Goal: Task Accomplishment & Management: Use online tool/utility

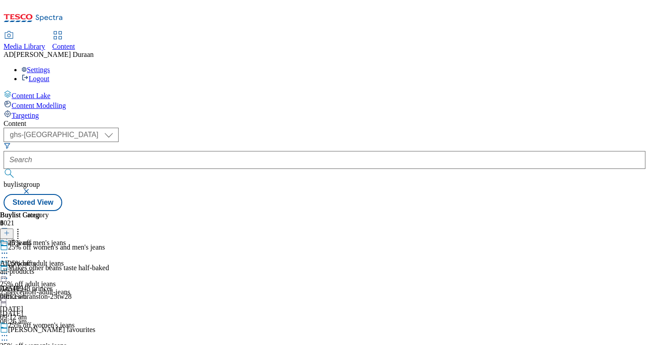
select select "ghs-[GEOGRAPHIC_DATA]"
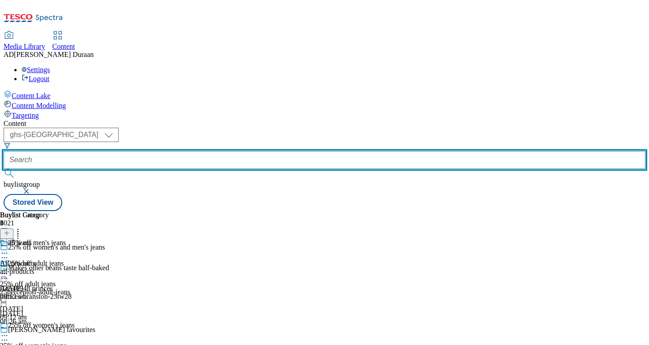
click at [223, 151] on input "text" at bounding box center [325, 160] width 642 height 18
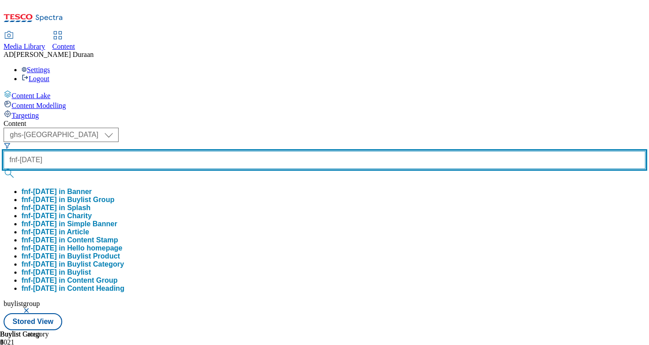
type input "fnf-[DATE]"
click at [4, 169] on button "submit" at bounding box center [10, 173] width 13 height 9
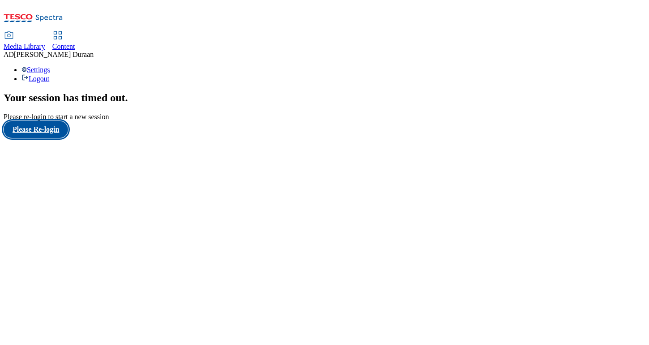
click at [44, 138] on button "Please Re-login" at bounding box center [36, 129] width 64 height 17
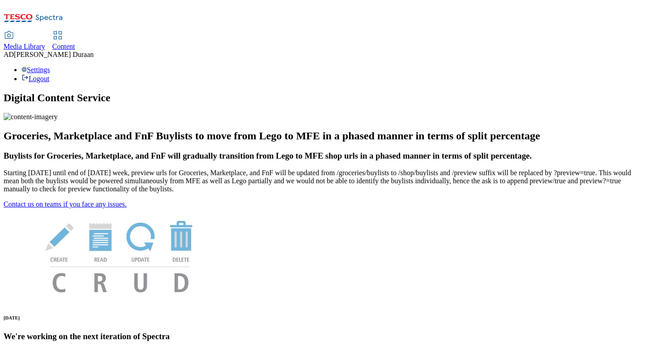
click at [75, 43] on span "Content" at bounding box center [63, 47] width 23 height 8
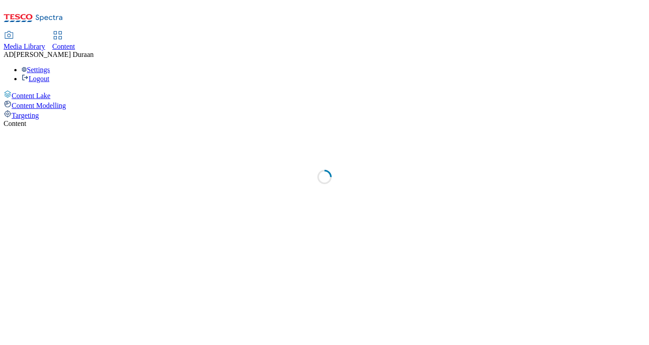
select select "ghs-[GEOGRAPHIC_DATA]"
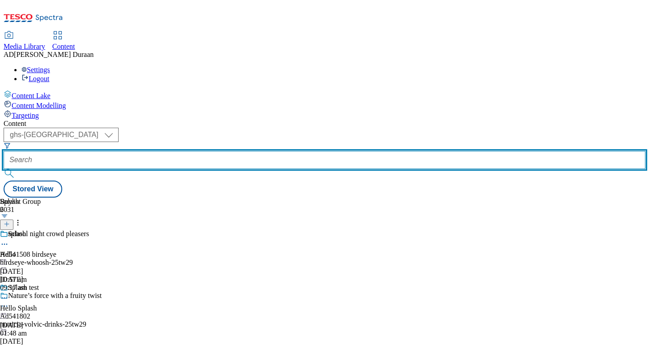
click at [210, 151] on input "text" at bounding box center [325, 160] width 642 height 18
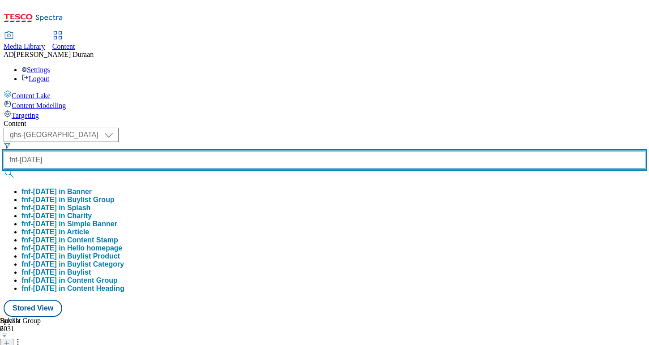
type input "fnf-[DATE]"
click at [4, 169] on button "submit" at bounding box center [10, 173] width 13 height 9
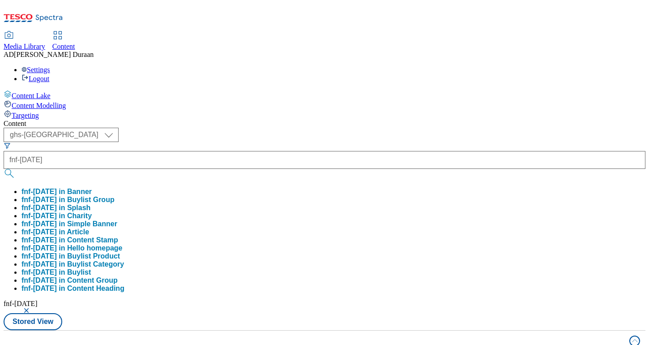
drag, startPoint x: 314, startPoint y: 36, endPoint x: 282, endPoint y: 87, distance: 60.4
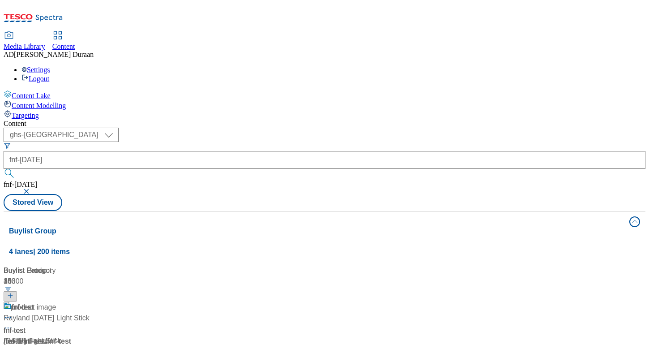
scroll to position [497, 0]
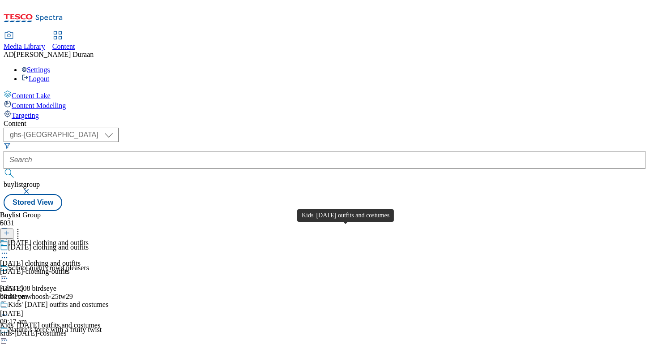
scroll to position [0, 0]
click at [9, 310] on icon at bounding box center [4, 314] width 9 height 9
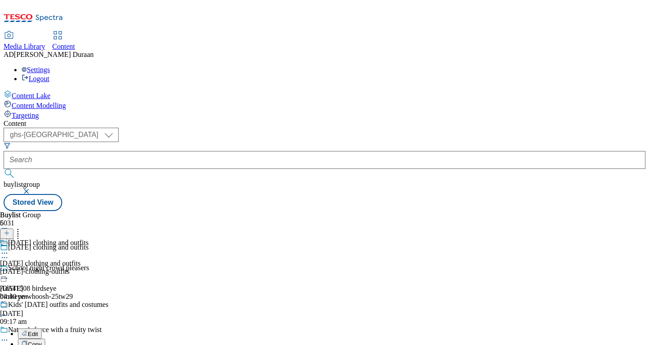
click at [38, 330] on span "Edit" at bounding box center [33, 333] width 10 height 7
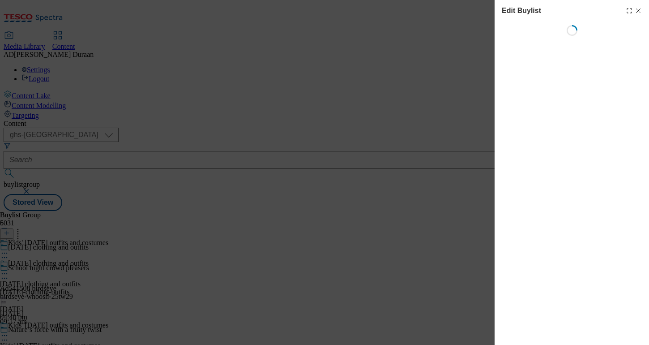
select select "seasonal"
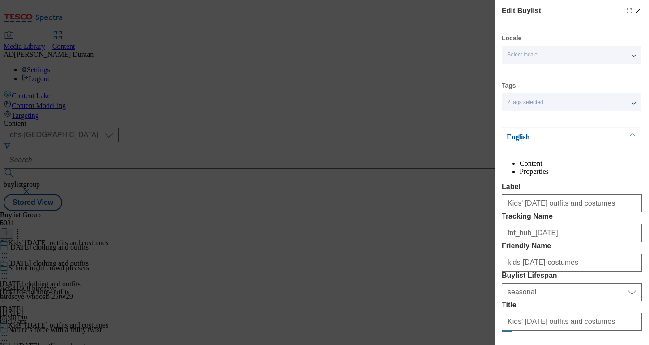
select select "Banner"
drag, startPoint x: 603, startPoint y: 225, endPoint x: 491, endPoint y: 221, distance: 112.0
click at [449, 220] on div "Edit Buylist Locale Select locale English Welsh Tags 2 tags selected fnf market…" at bounding box center [324, 172] width 649 height 345
paste input "costumes"
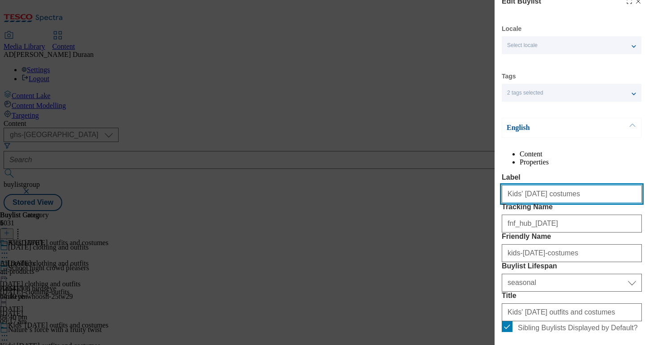
scroll to position [11, 0]
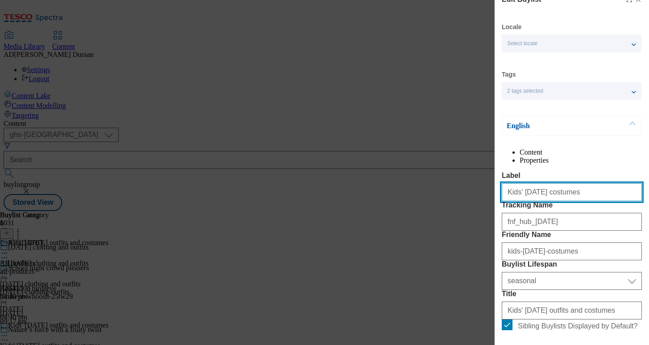
drag, startPoint x: 573, startPoint y: 213, endPoint x: 504, endPoint y: 214, distance: 69.4
click at [497, 213] on div "Edit Buylist Locale Select locale English Welsh Tags 2 tags selected fnf market…" at bounding box center [572, 166] width 154 height 332
type input "Kids' Halloween costumes"
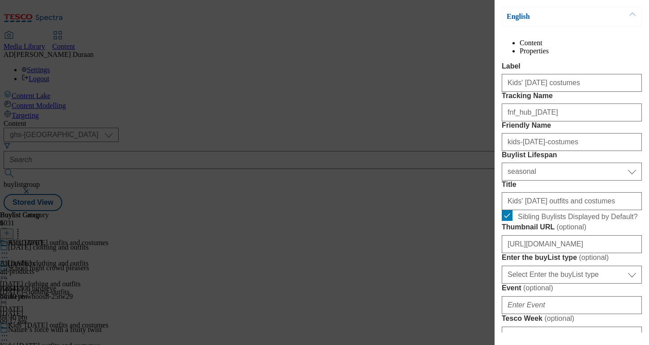
scroll to position [127, 0]
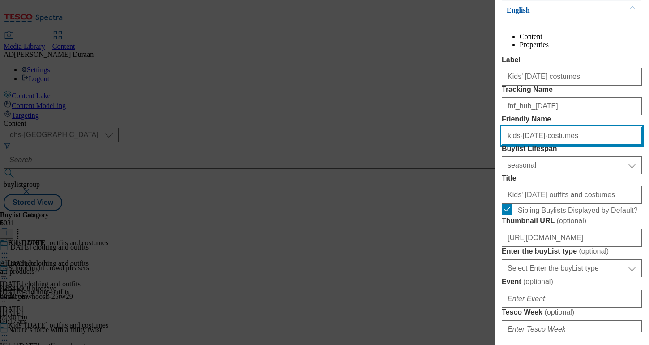
drag, startPoint x: 520, startPoint y: 183, endPoint x: 507, endPoint y: 184, distance: 13.0
click at [464, 181] on div "Edit Buylist Locale Select locale English Welsh Tags 2 tags selected fnf market…" at bounding box center [324, 172] width 649 height 345
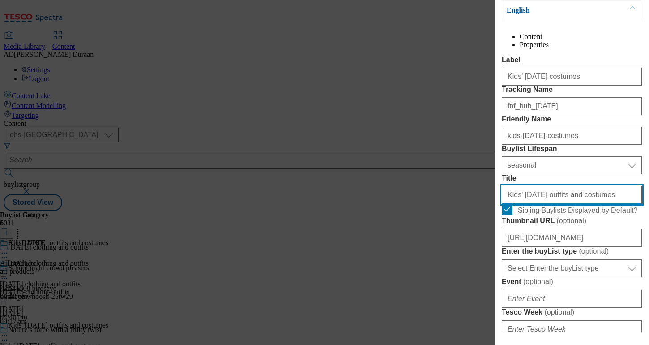
drag, startPoint x: 510, startPoint y: 272, endPoint x: 500, endPoint y: 271, distance: 10.3
click at [456, 271] on div "Edit Buylist Locale Select locale English Welsh Tags 2 tags selected fnf market…" at bounding box center [324, 172] width 649 height 345
paste input "Modal"
type input "Kids' Halloween costumes"
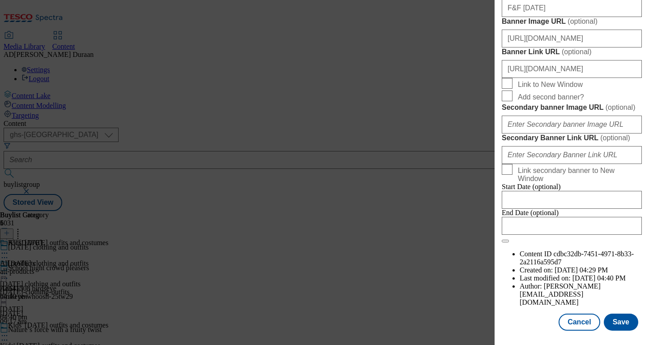
scroll to position [999, 0]
click at [626, 321] on button "Save" at bounding box center [621, 321] width 34 height 17
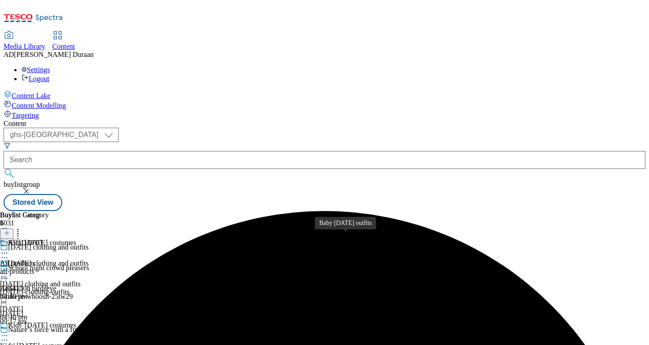
scroll to position [74, 0]
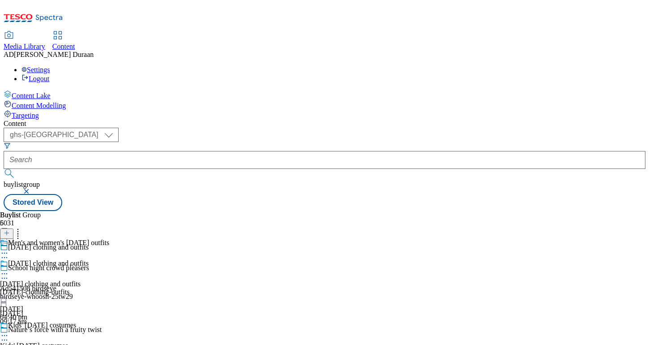
drag, startPoint x: 418, startPoint y: 260, endPoint x: 412, endPoint y: 262, distance: 6.1
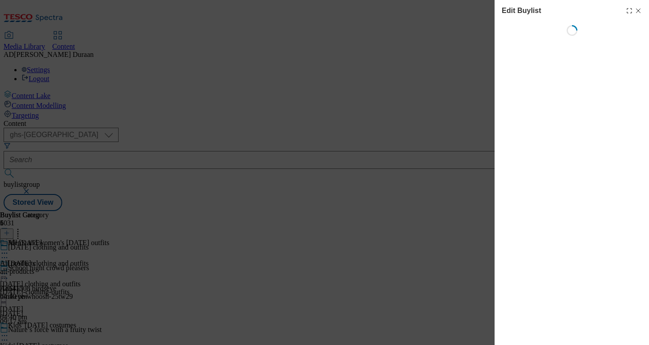
select select "seasonal"
select select "Banner"
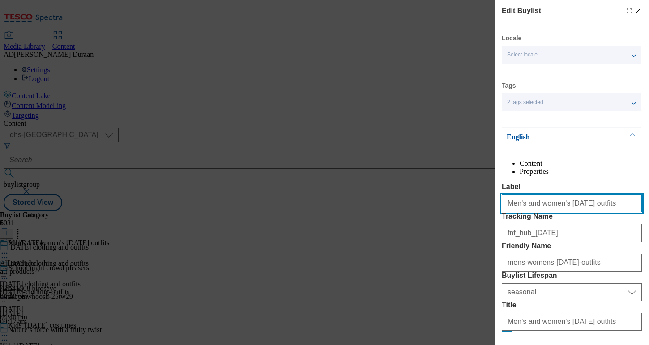
drag, startPoint x: 601, startPoint y: 222, endPoint x: 520, endPoint y: 224, distance: 80.2
click at [480, 225] on div "Edit Buylist Locale Select locale English Welsh Tags 2 tags selected fnf market…" at bounding box center [324, 172] width 649 height 345
paste input "Adult Halloween outfits"
drag, startPoint x: 565, startPoint y: 223, endPoint x: 523, endPoint y: 225, distance: 41.7
click at [506, 212] on input "Adult Halloween outfits" at bounding box center [572, 203] width 140 height 18
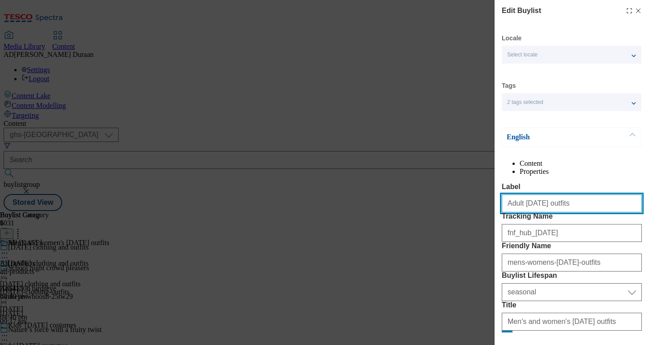
type input "Adult Halloween outfits"
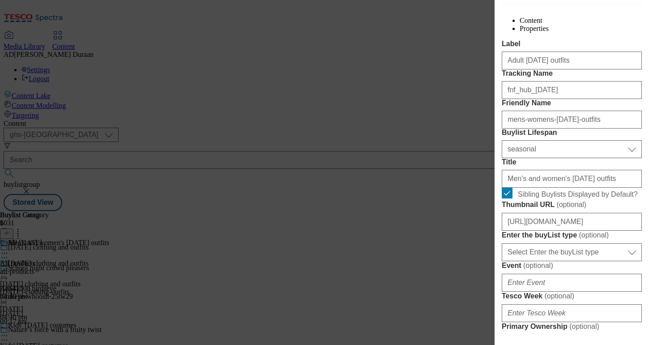
scroll to position [145, 0]
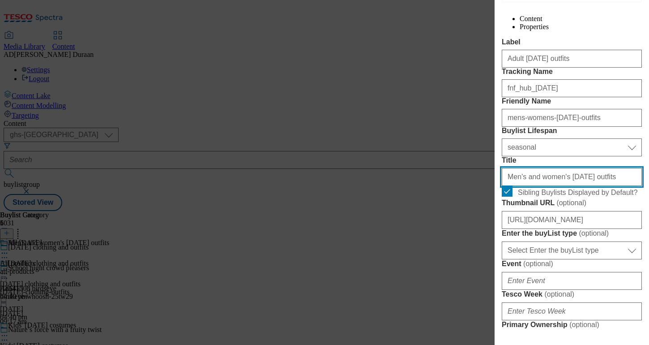
drag, startPoint x: 600, startPoint y: 256, endPoint x: 494, endPoint y: 254, distance: 106.1
click at [485, 253] on div "Edit Buylist Locale Select locale English Welsh Tags 2 tags selected fnf market…" at bounding box center [324, 172] width 649 height 345
paste input "Adult"
type input "Adult Halloween outfits"
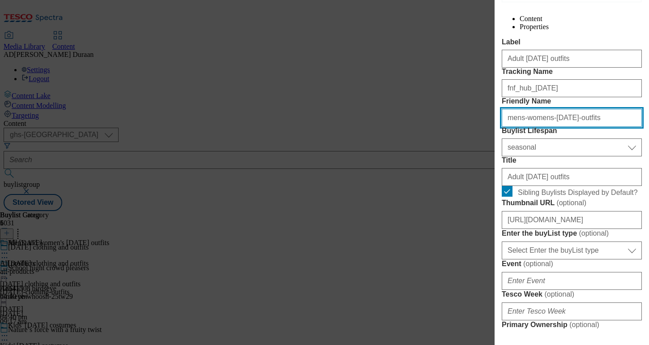
drag, startPoint x: 590, startPoint y: 167, endPoint x: 487, endPoint y: 167, distance: 103.0
click at [487, 167] on div "Edit Buylist Locale Select locale English Welsh Tags 2 tags selected fnf market…" at bounding box center [324, 172] width 649 height 345
paste input "Adult Halloween"
drag, startPoint x: 510, startPoint y: 168, endPoint x: 476, endPoint y: 164, distance: 33.3
click at [476, 164] on div "Edit Buylist Locale Select locale English Welsh Tags 2 tags selected fnf market…" at bounding box center [324, 172] width 649 height 345
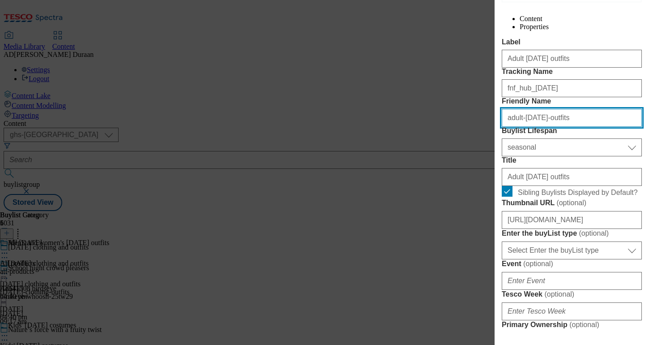
type input "adult-halloween-outfits"
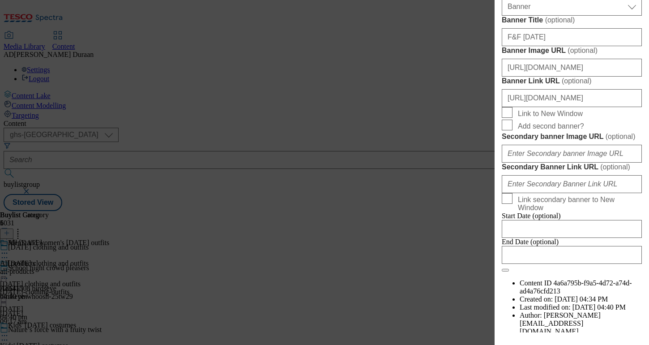
scroll to position [999, 0]
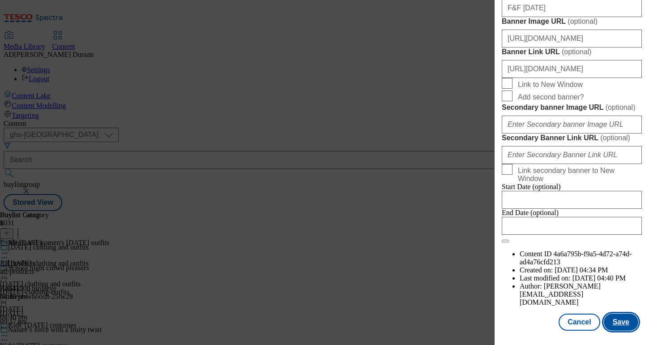
drag, startPoint x: 620, startPoint y: 322, endPoint x: 615, endPoint y: 322, distance: 4.9
click at [619, 322] on button "Save" at bounding box center [621, 321] width 34 height 17
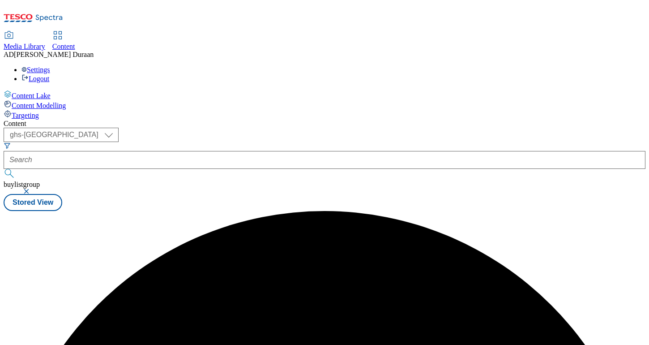
scroll to position [0, 0]
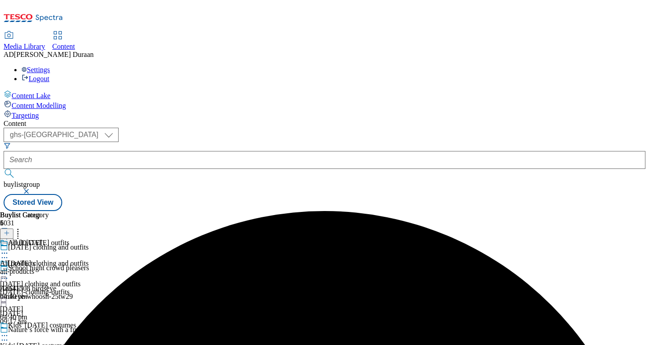
click at [9, 249] on icon at bounding box center [4, 253] width 9 height 9
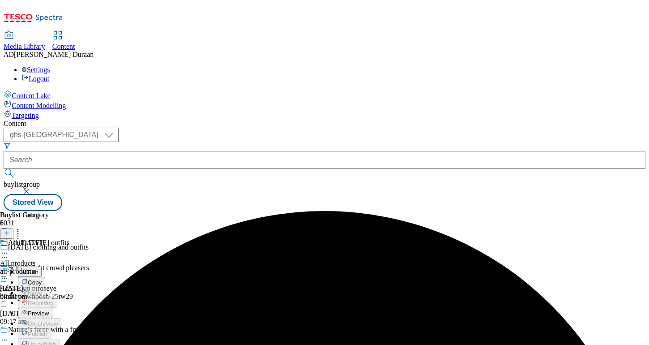
click at [49, 310] on span "Preview" at bounding box center [38, 313] width 21 height 7
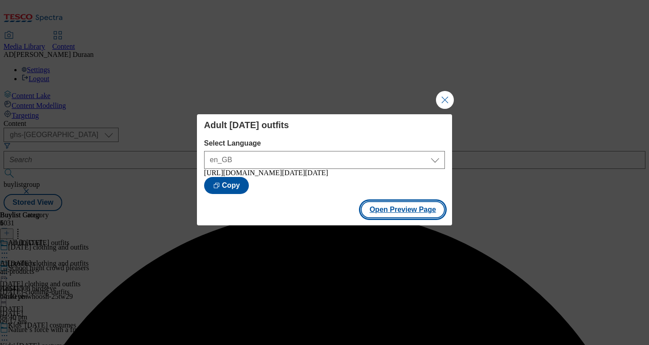
click at [406, 213] on button "Open Preview Page" at bounding box center [403, 209] width 85 height 17
click at [443, 99] on button "Close Modal" at bounding box center [445, 100] width 18 height 18
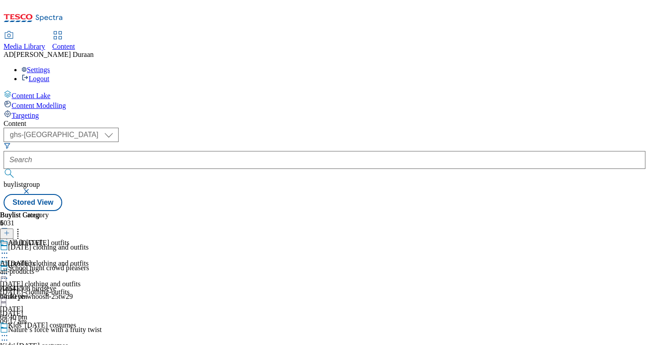
scroll to position [101, 0]
click at [9, 331] on icon at bounding box center [4, 335] width 9 height 9
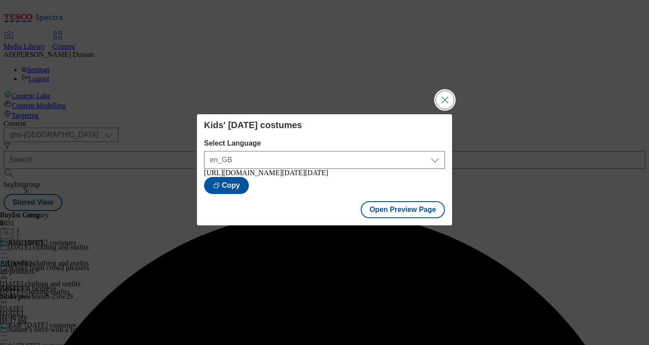
drag, startPoint x: 448, startPoint y: 95, endPoint x: 322, endPoint y: 29, distance: 142.2
click at [447, 95] on button "Close Modal" at bounding box center [445, 100] width 18 height 18
